Goal: Information Seeking & Learning: Learn about a topic

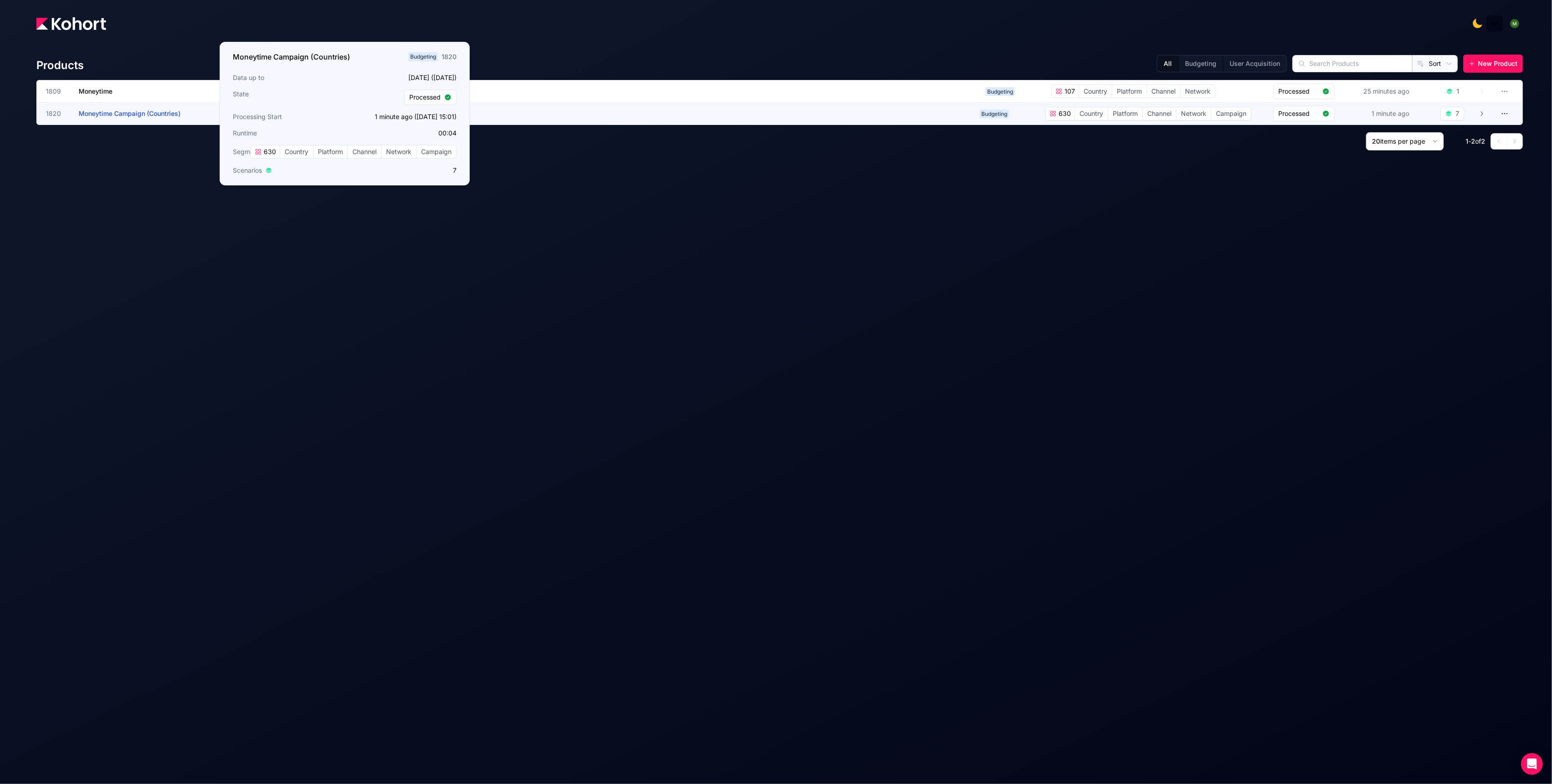
click at [133, 111] on span "Moneytime Campaign (Countries)" at bounding box center [130, 114] width 102 height 8
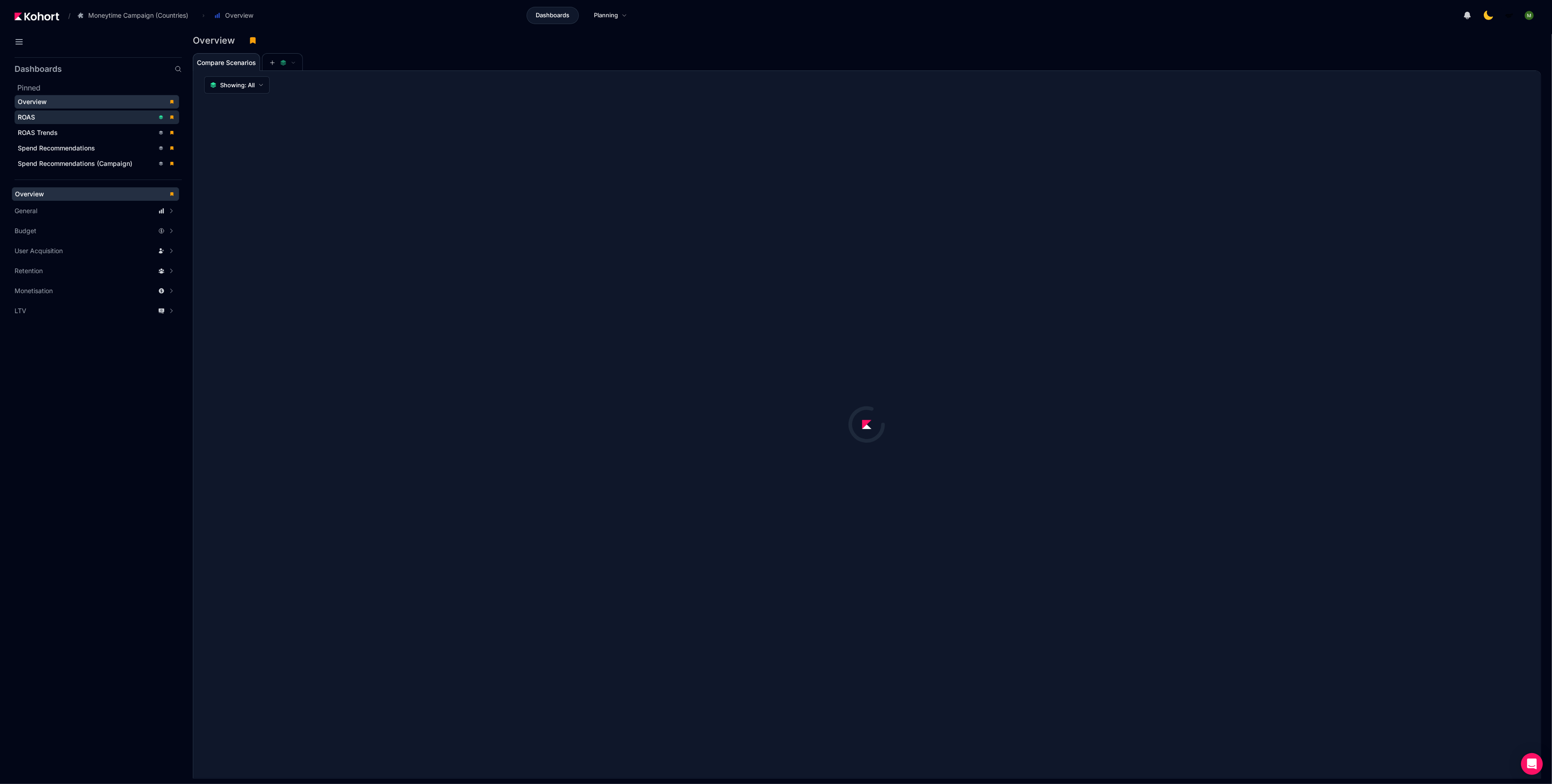
click at [79, 116] on div "ROAS" at bounding box center [85, 117] width 136 height 9
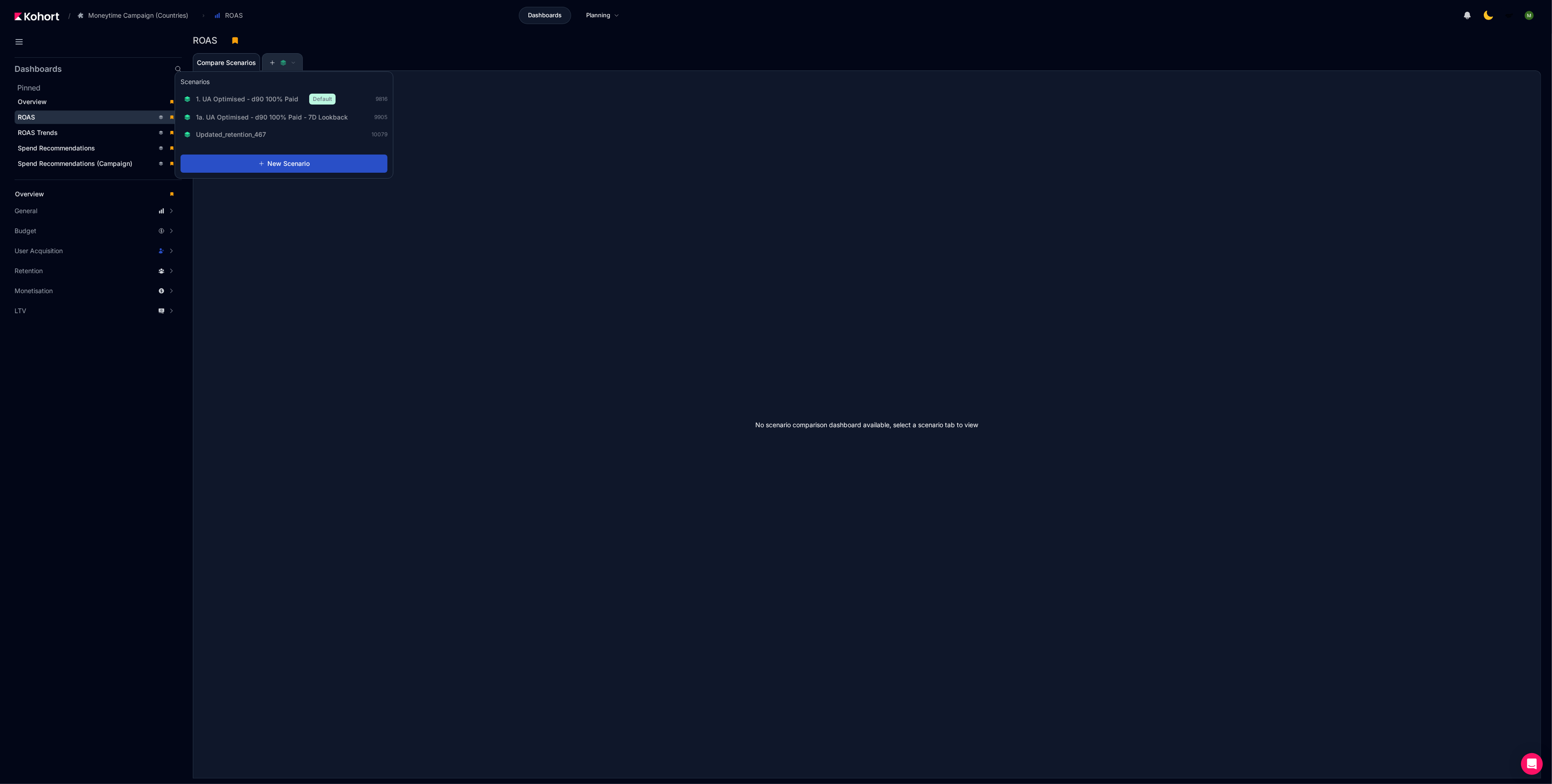
click at [275, 62] on icon at bounding box center [272, 62] width 6 height 6
click at [286, 66] on button at bounding box center [283, 62] width 27 height 18
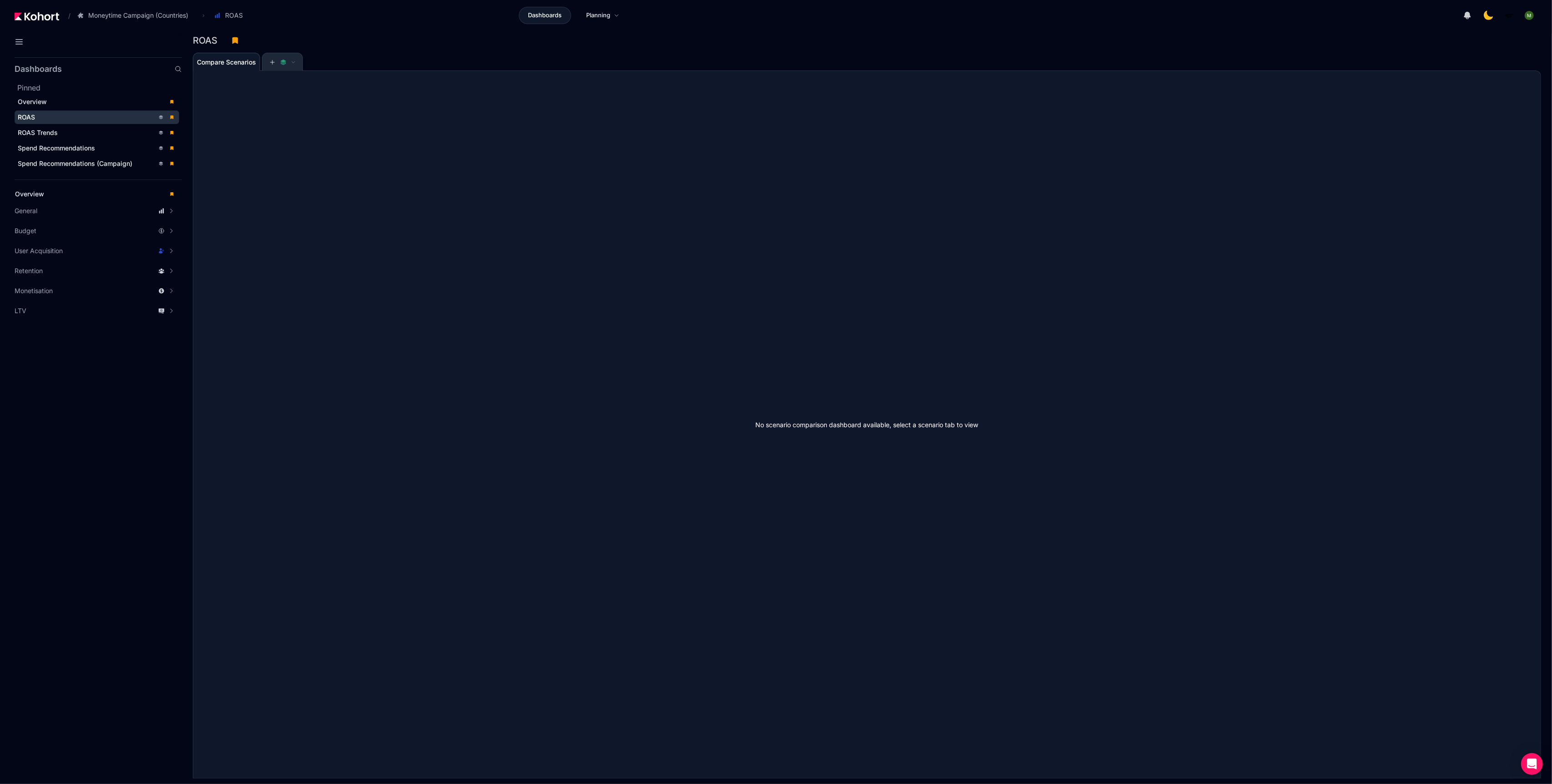
click at [286, 66] on button at bounding box center [283, 62] width 27 height 18
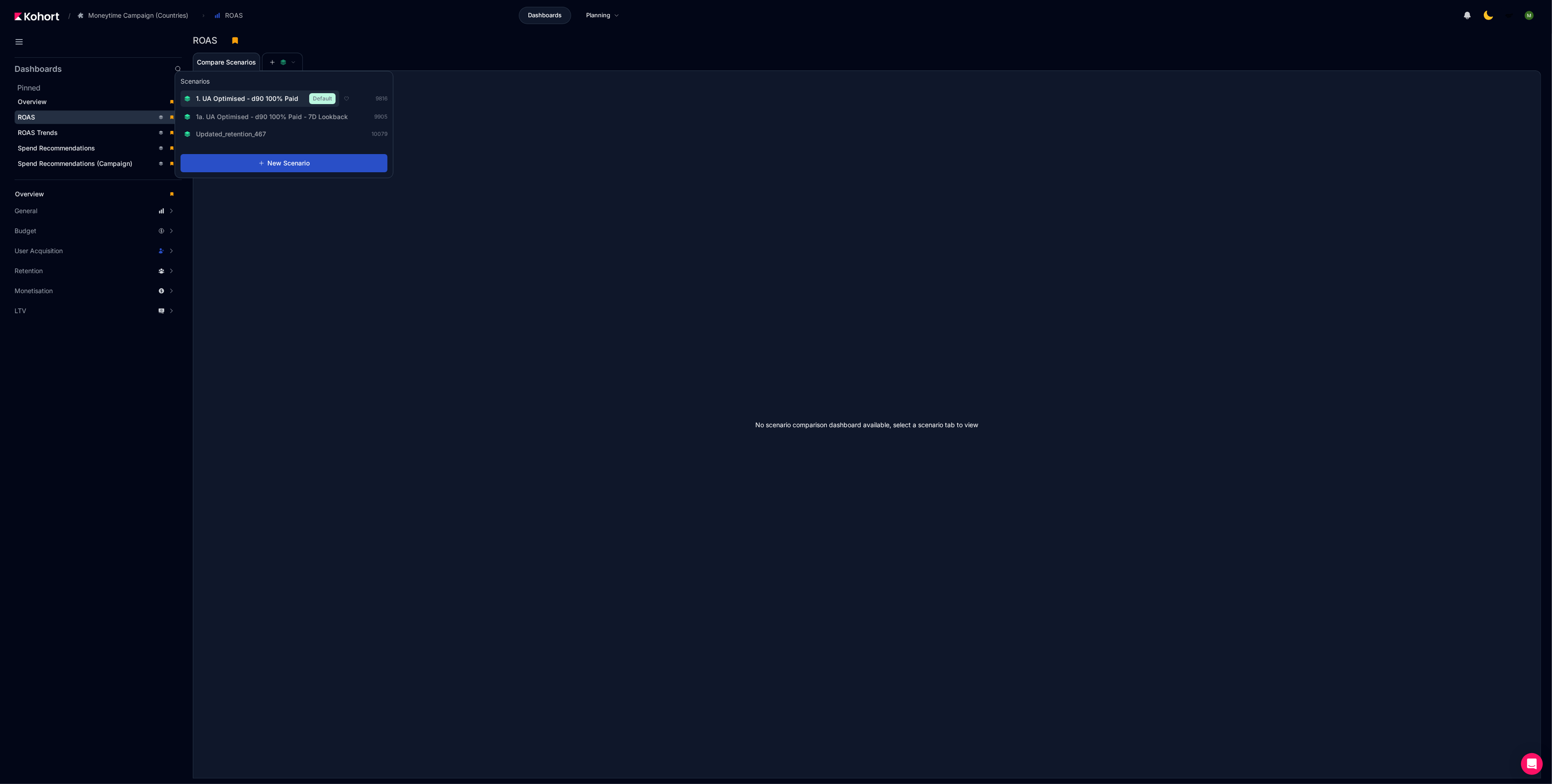
click at [272, 97] on span "1. UA Optimised - d90 100% Paid" at bounding box center [247, 98] width 102 height 9
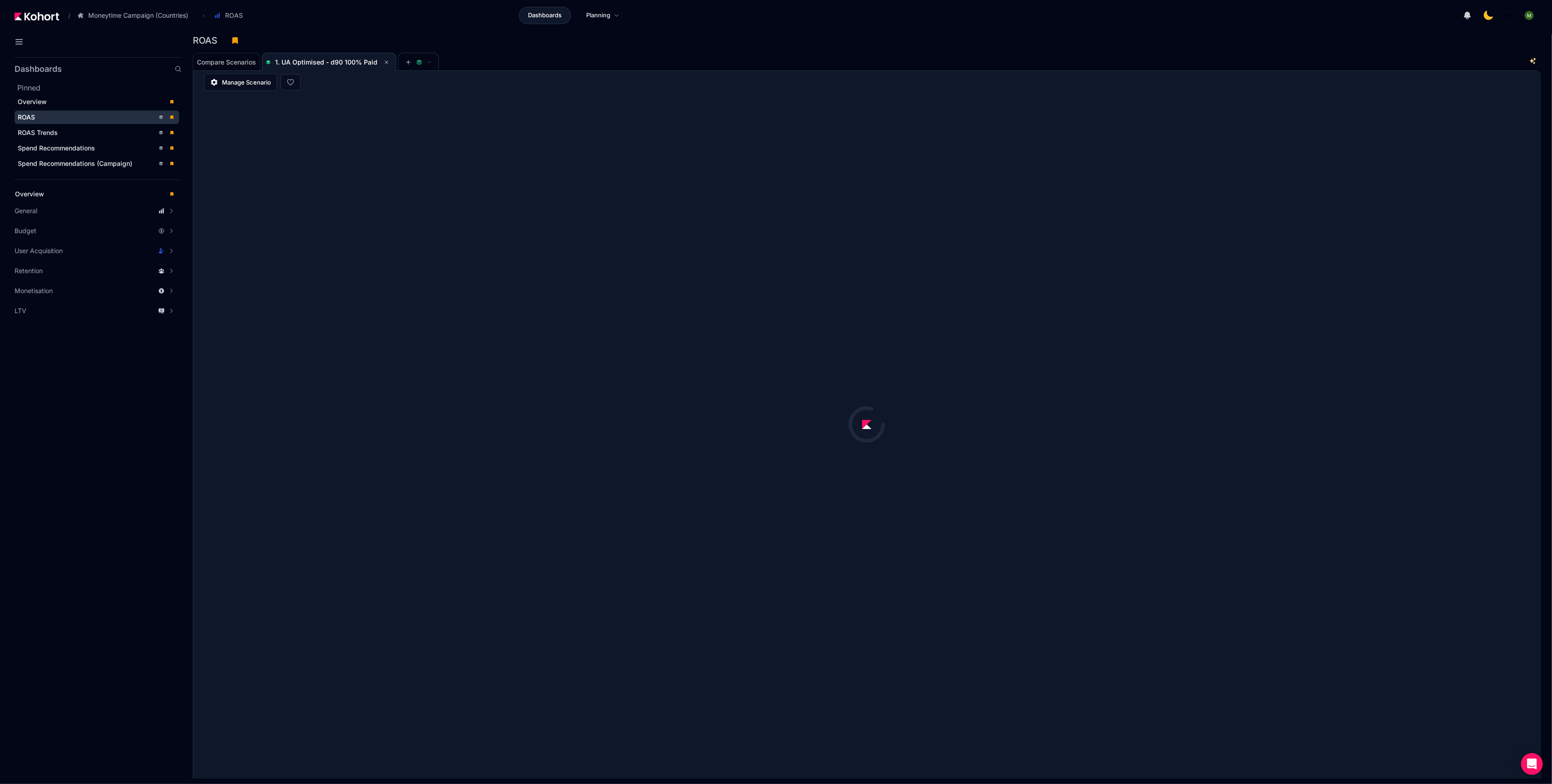
click at [640, 58] on div "Compare Scenarios 1. UA Optimised - d90 100% Paid" at bounding box center [854, 62] width 1322 height 18
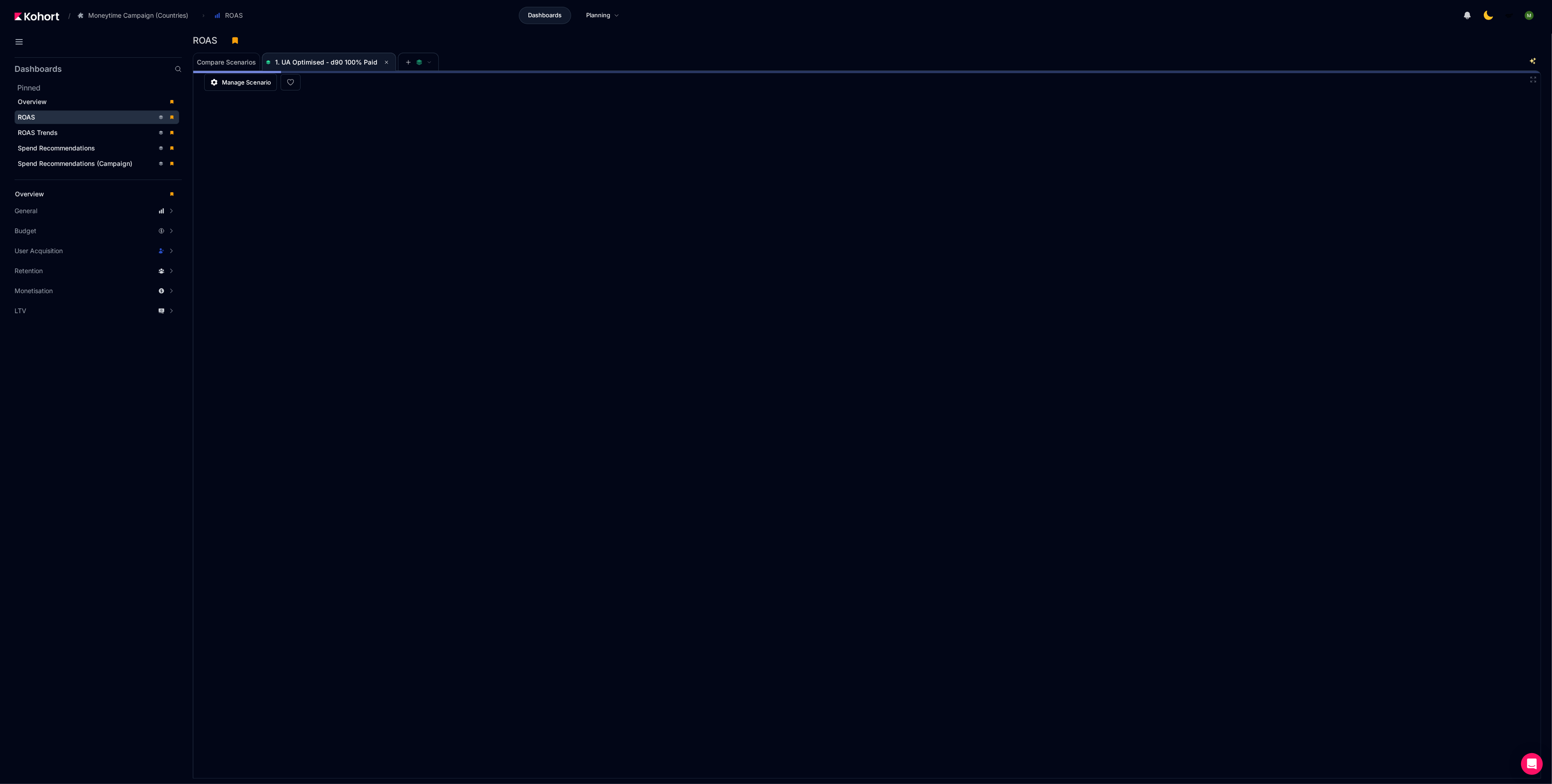
click at [954, 49] on div "ROAS" at bounding box center [867, 43] width 1348 height 19
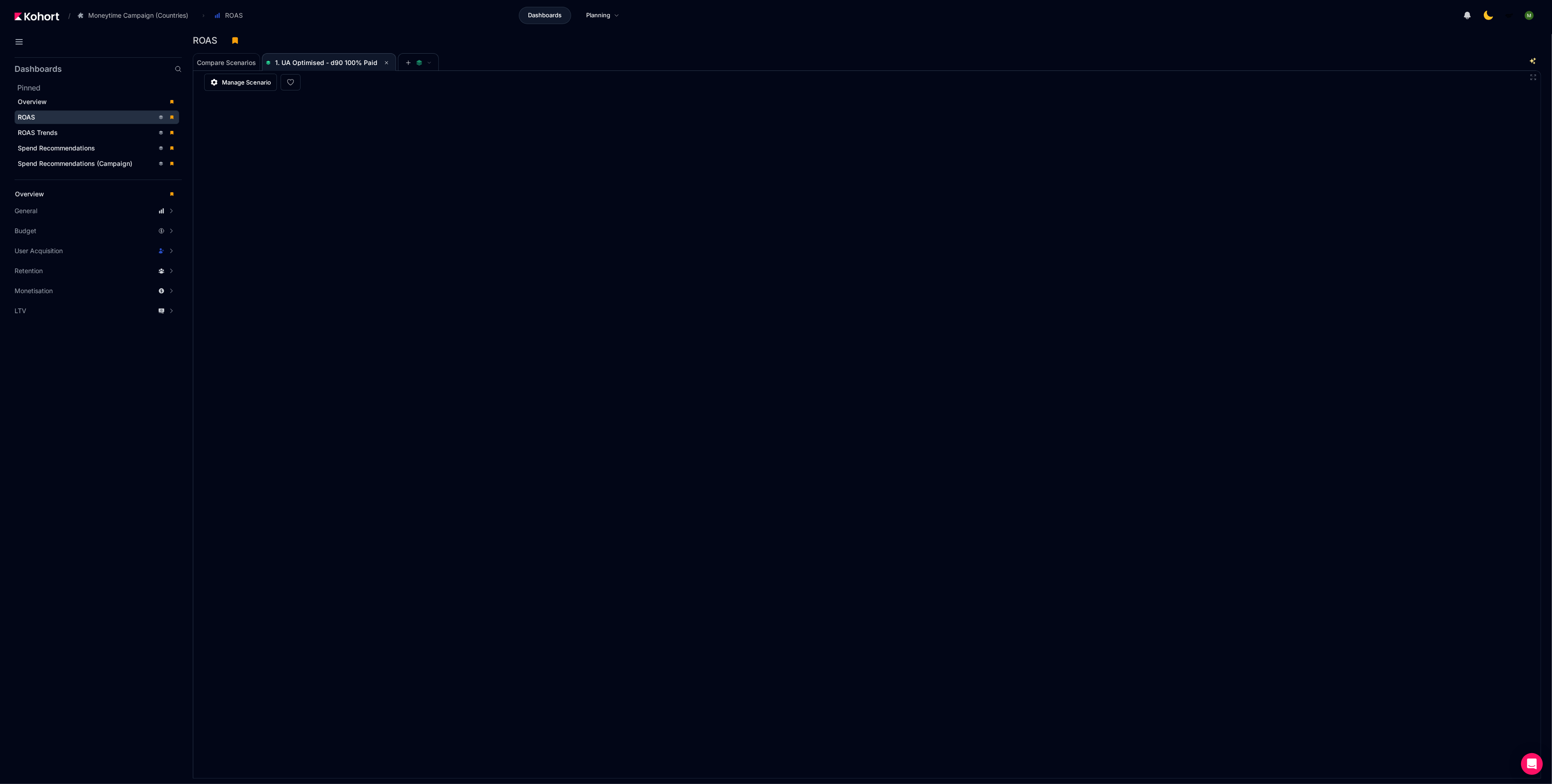
click at [1189, 24] on div at bounding box center [1216, 15] width 643 height 18
click at [931, 52] on div "ROAS" at bounding box center [867, 43] width 1348 height 19
click at [542, 59] on div "Compare Scenarios 1. UA Optimised - d90 100% Paid" at bounding box center [854, 62] width 1322 height 18
